Goal: Task Accomplishment & Management: Manage account settings

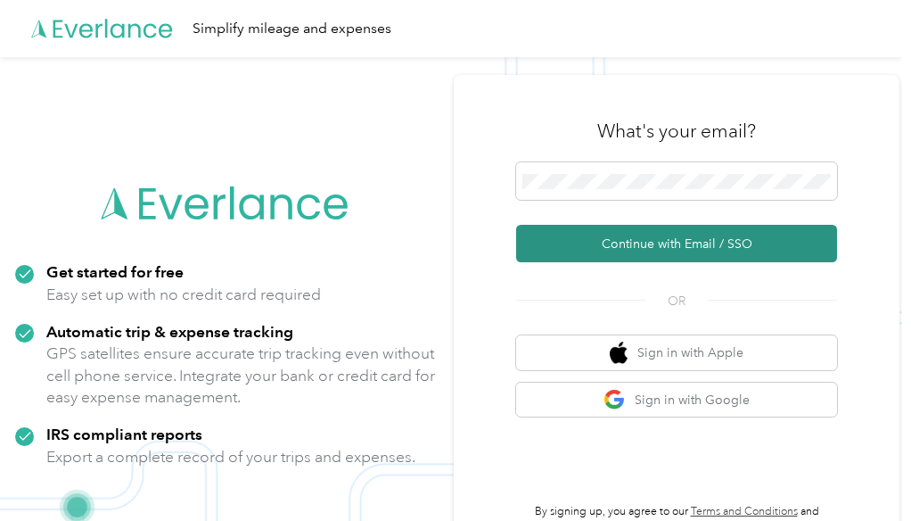
click at [606, 249] on button "Continue with Email / SSO" at bounding box center [676, 243] width 321 height 37
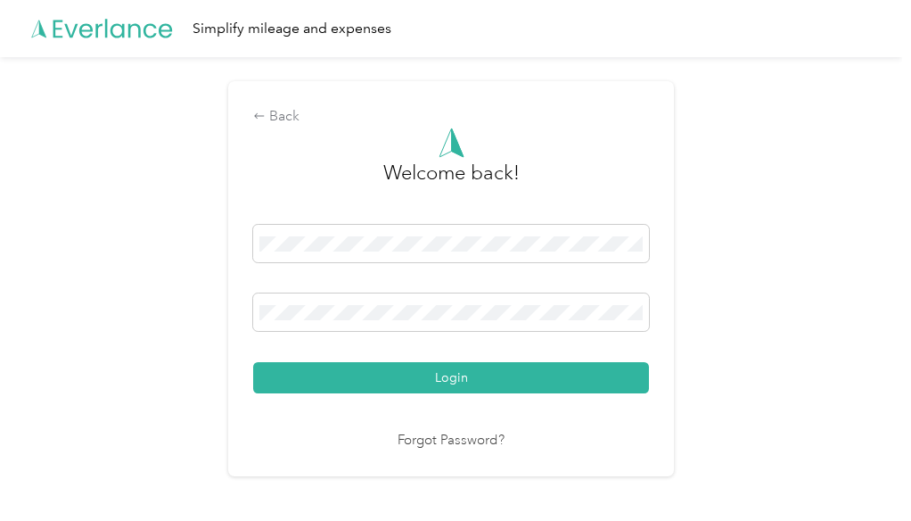
click at [253, 362] on button "Login" at bounding box center [451, 377] width 396 height 31
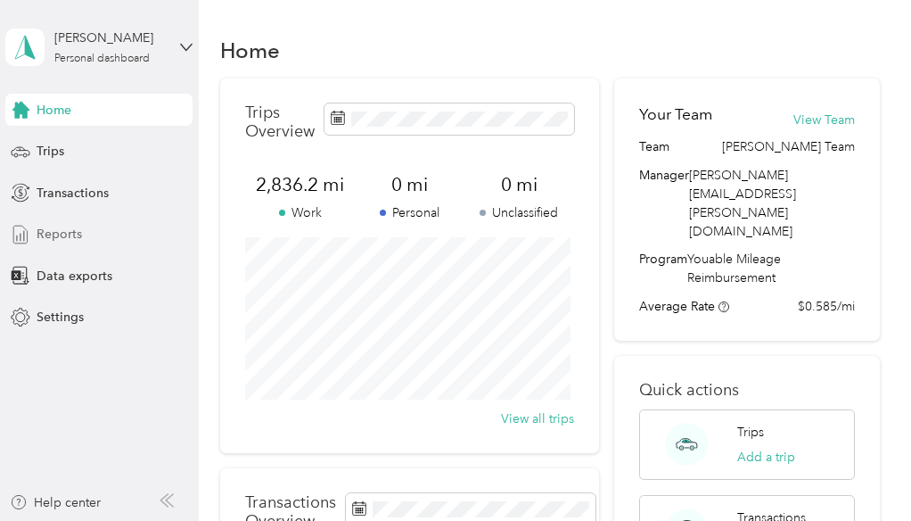
click at [54, 243] on div "Reports" at bounding box center [98, 235] width 187 height 32
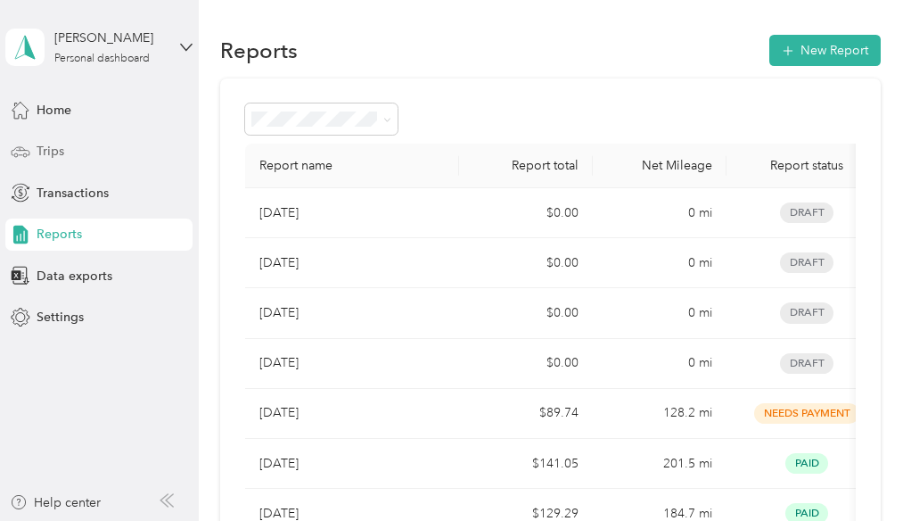
click at [67, 150] on div "Trips" at bounding box center [98, 152] width 187 height 32
